Goal: Find specific page/section: Find specific page/section

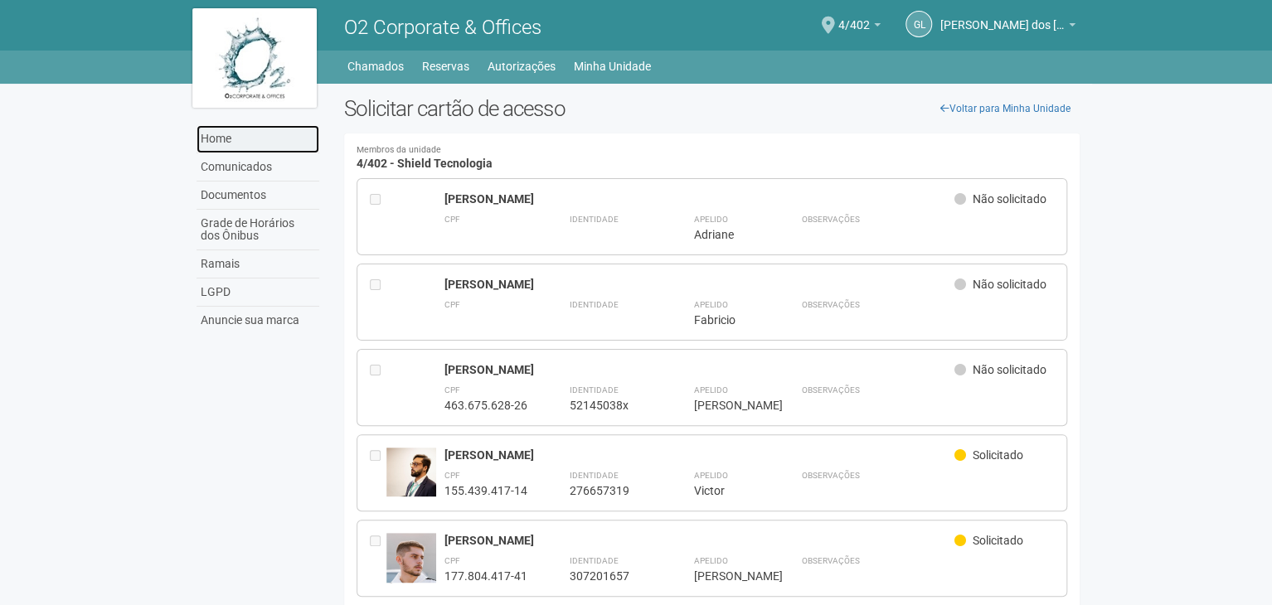
click at [234, 139] on link "Home" at bounding box center [258, 139] width 123 height 28
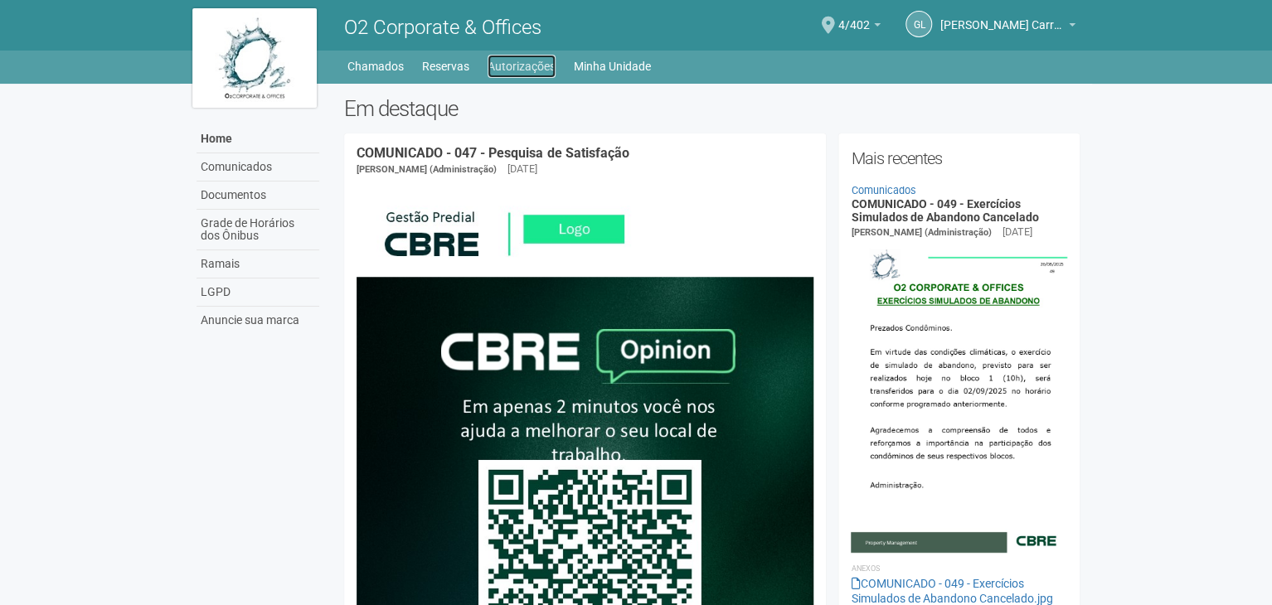
click at [523, 73] on link "Autorizações" at bounding box center [522, 66] width 68 height 23
